Goal: Communication & Community: Answer question/provide support

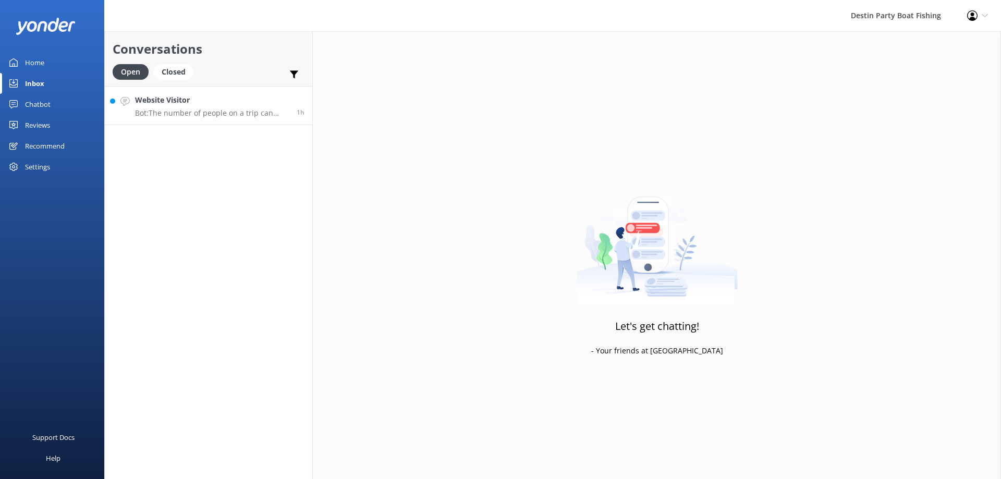
click at [260, 109] on p "Bot: The number of people on a trip can vary. During the summer, boats usually …" at bounding box center [212, 112] width 154 height 9
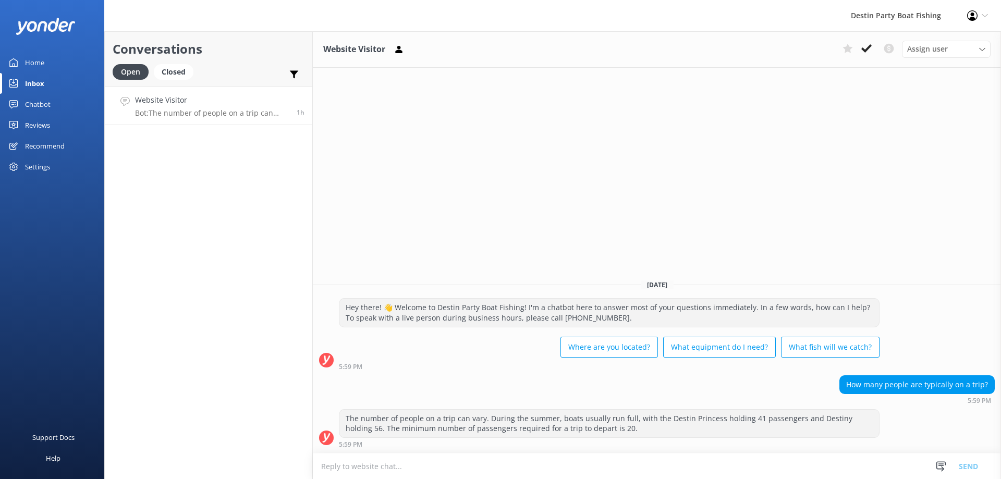
click at [384, 464] on textarea at bounding box center [657, 467] width 688 height 26
type textarea "The Destiny holds 56."
click at [971, 463] on button "Send" at bounding box center [968, 466] width 39 height 26
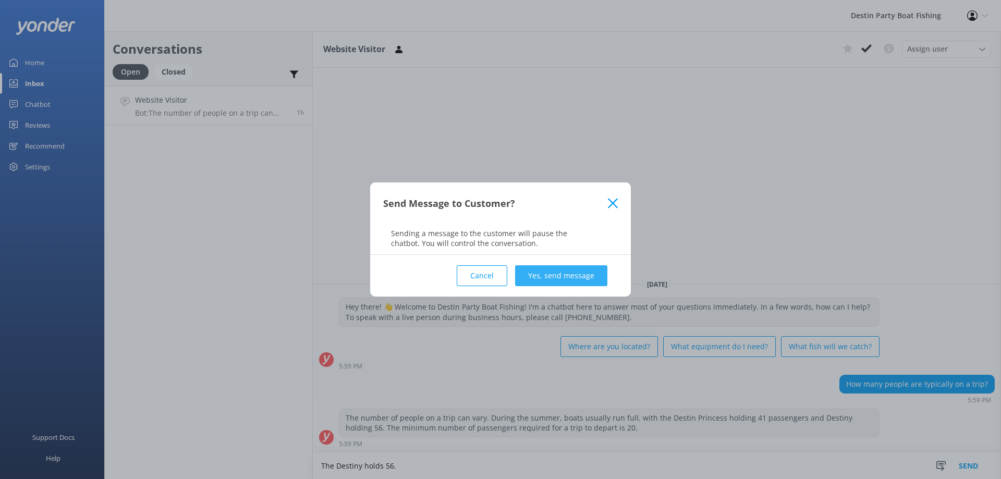
click at [564, 275] on button "Yes, send message" at bounding box center [561, 275] width 92 height 21
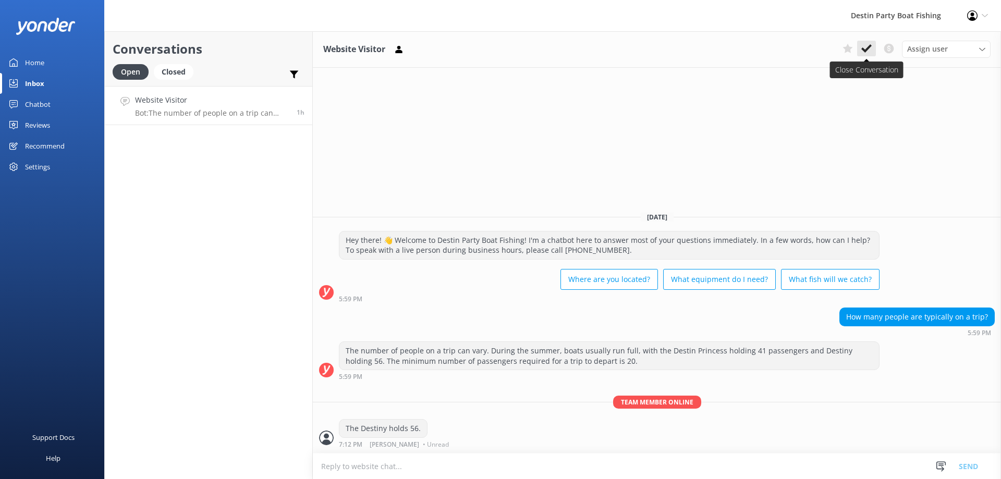
click at [866, 48] on icon at bounding box center [866, 48] width 10 height 10
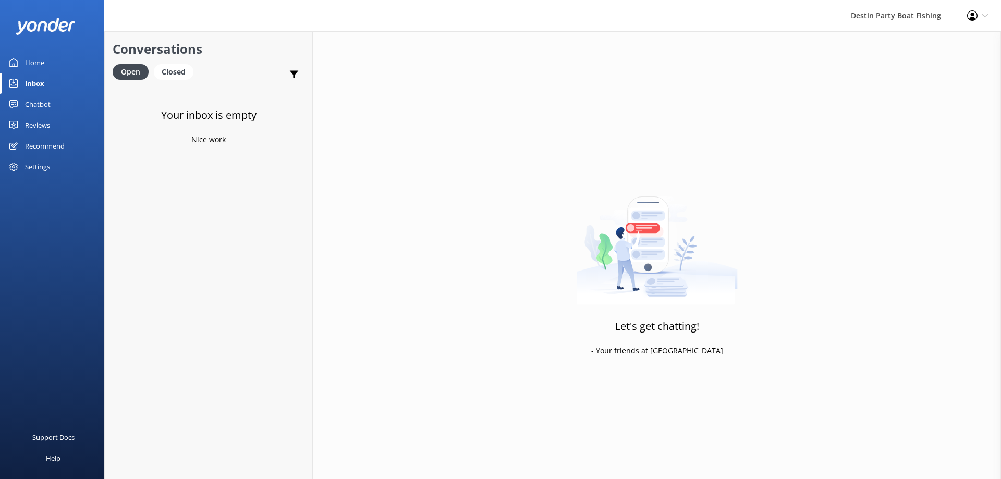
click at [39, 127] on div "Reviews" at bounding box center [37, 125] width 25 height 21
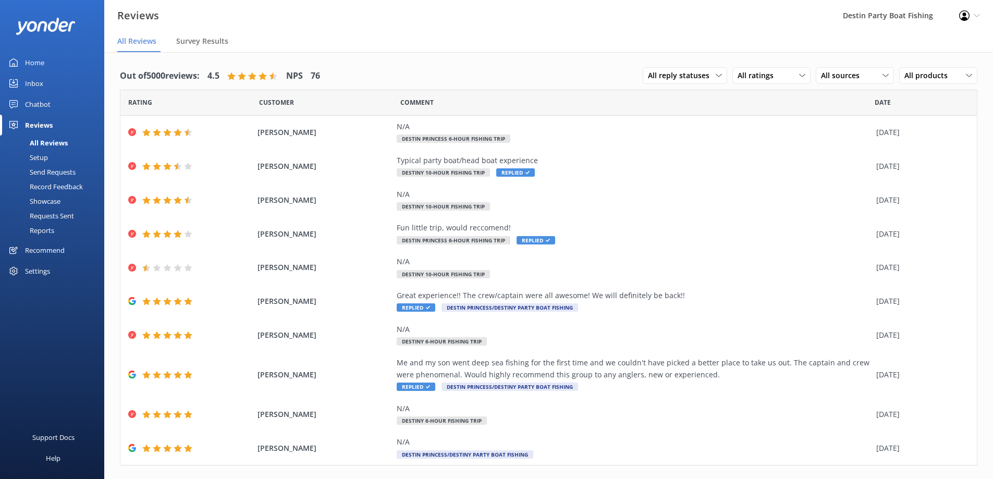
click at [31, 62] on div "Home" at bounding box center [34, 62] width 19 height 21
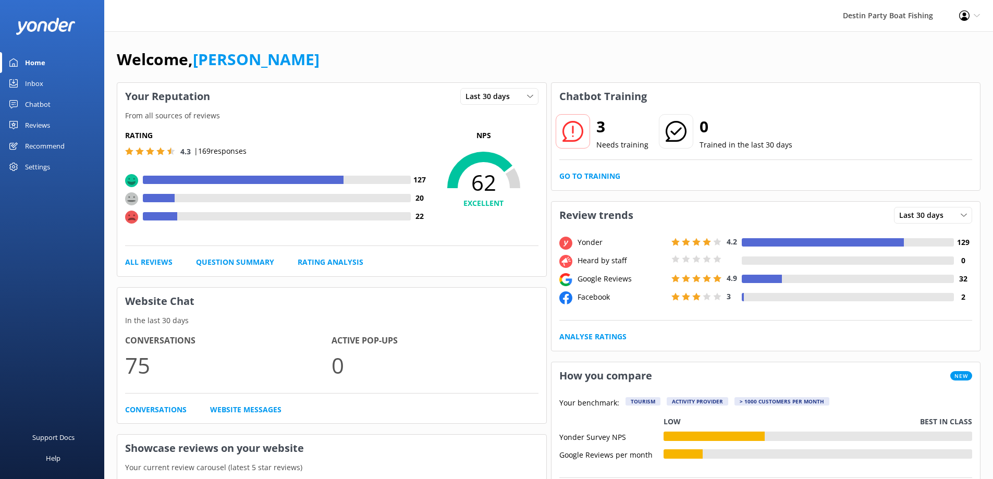
click at [35, 81] on div "Inbox" at bounding box center [34, 83] width 18 height 21
